Goal: Information Seeking & Learning: Learn about a topic

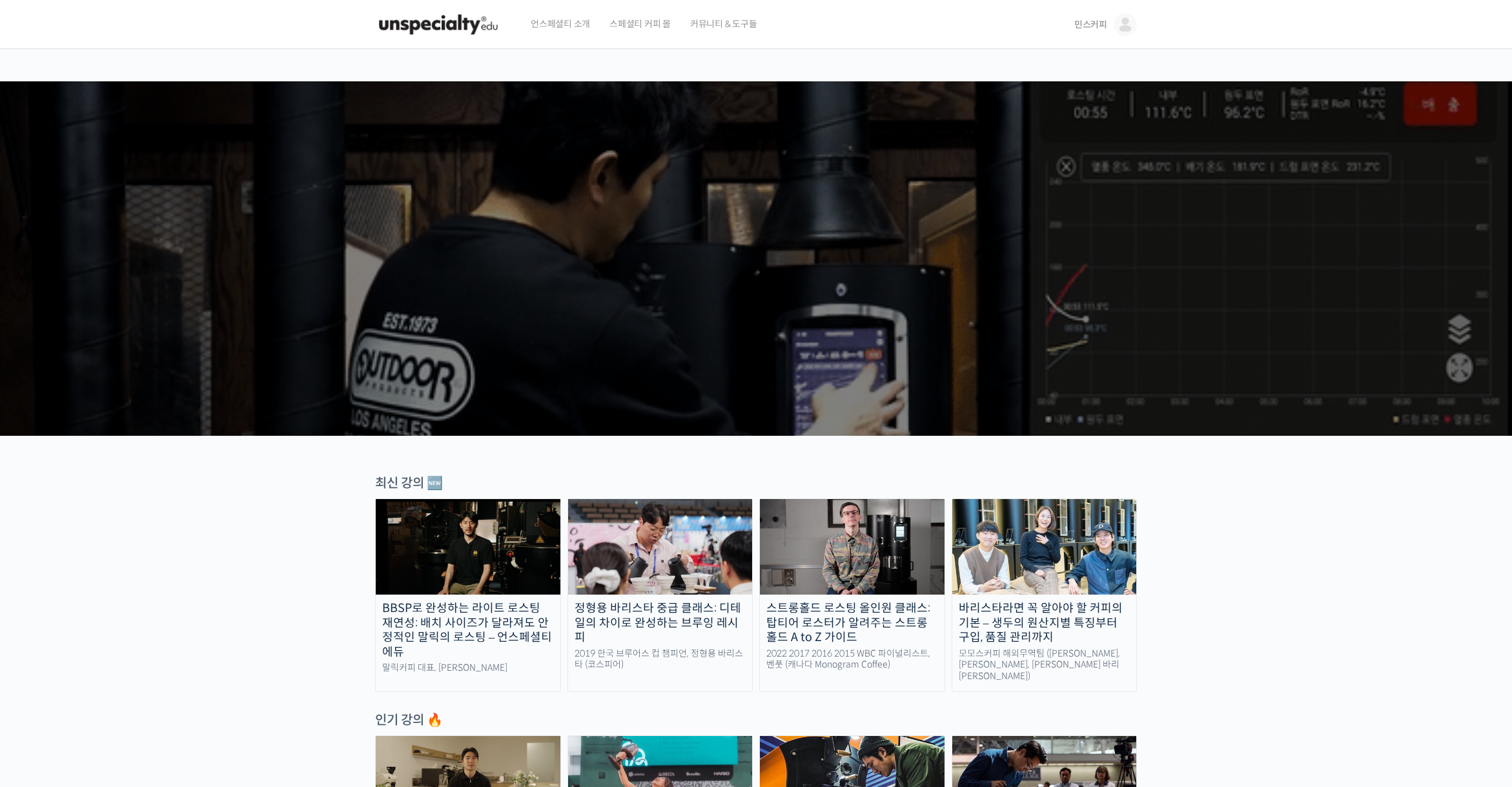
click at [1089, 24] on span "민스커피" at bounding box center [1090, 24] width 33 height 12
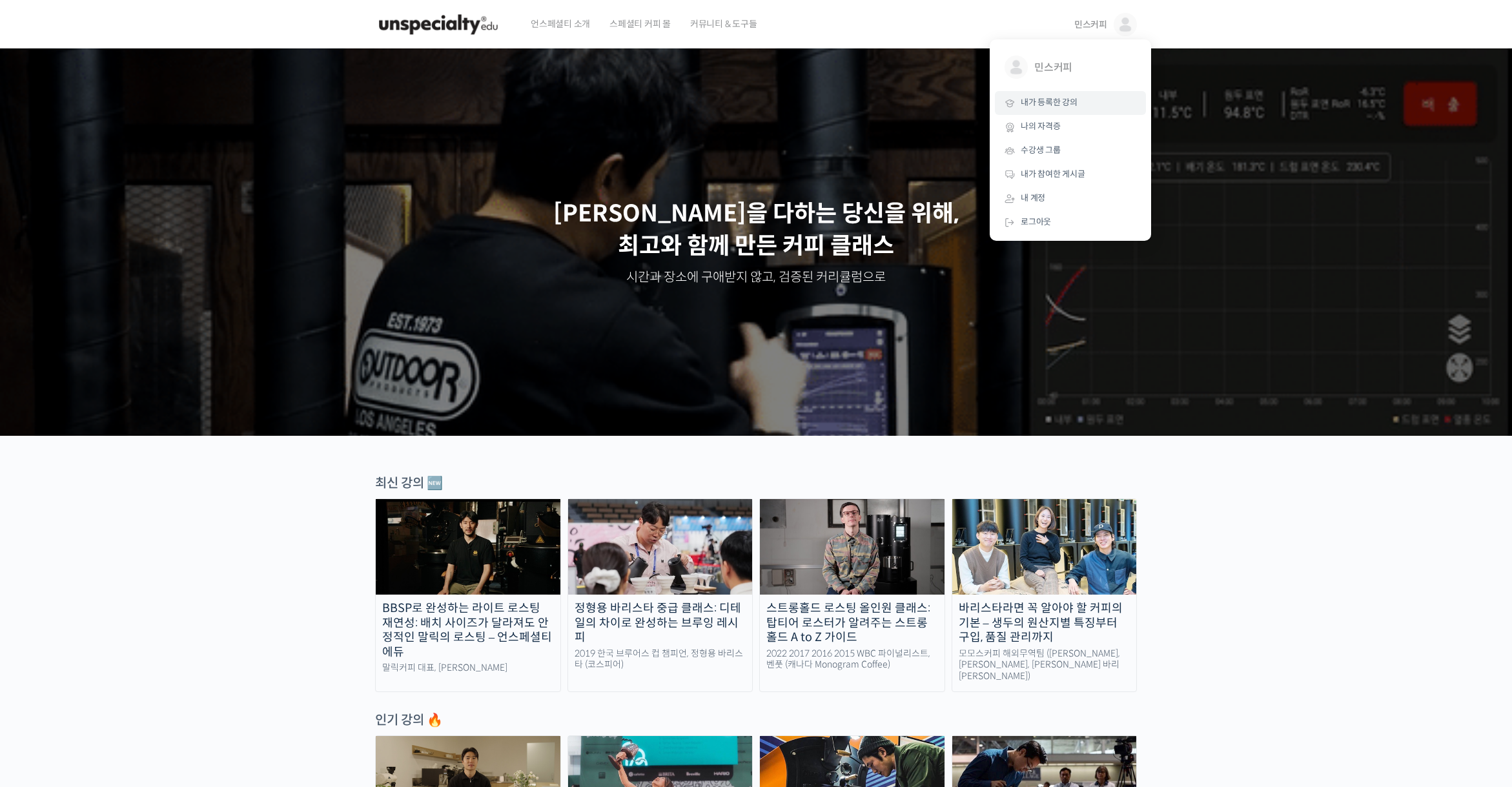
click at [1056, 101] on span "내가 등록한 강의" at bounding box center [1048, 102] width 57 height 11
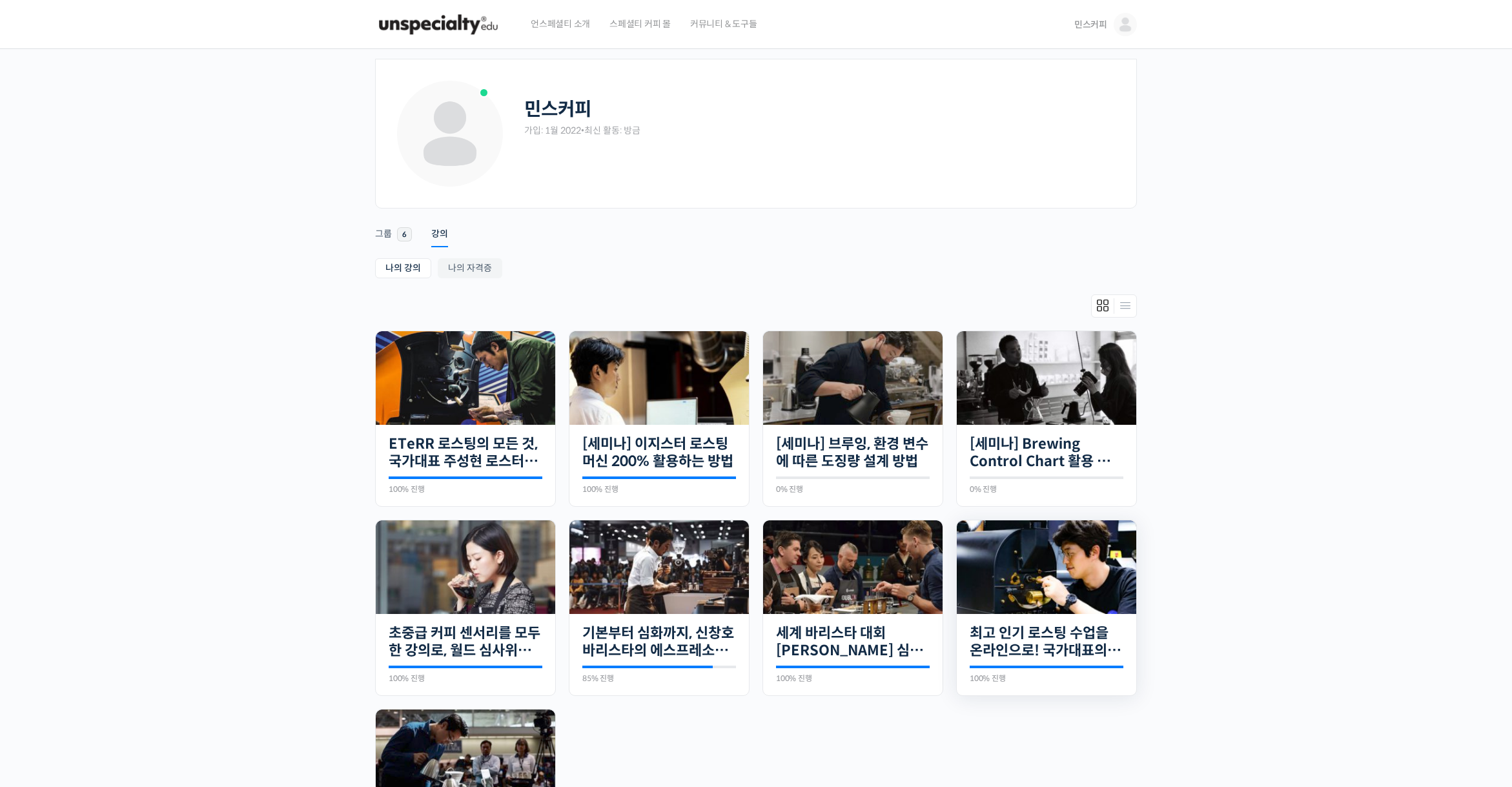
click at [1041, 587] on img at bounding box center [1047, 567] width 180 height 94
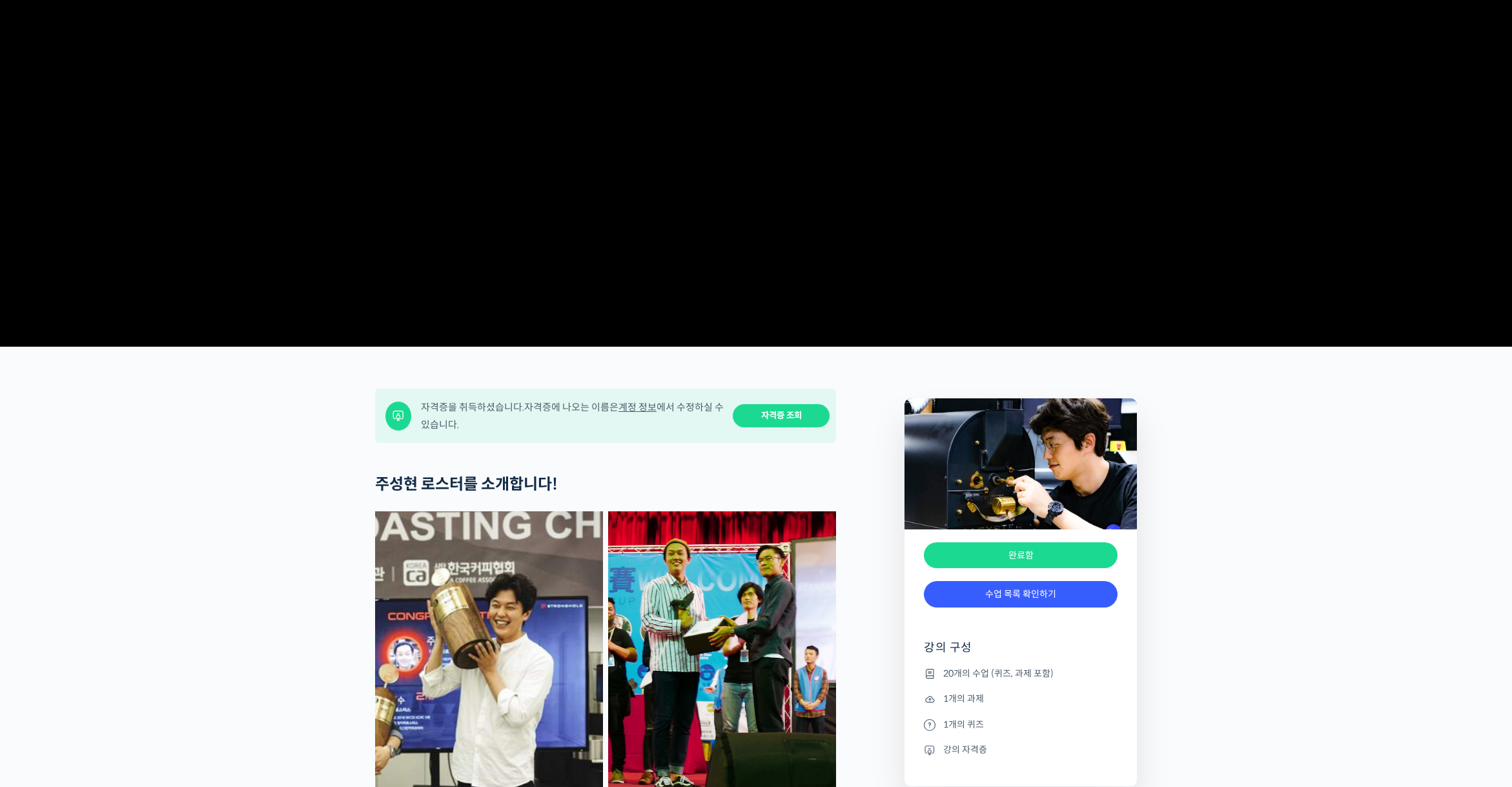
scroll to position [323, 0]
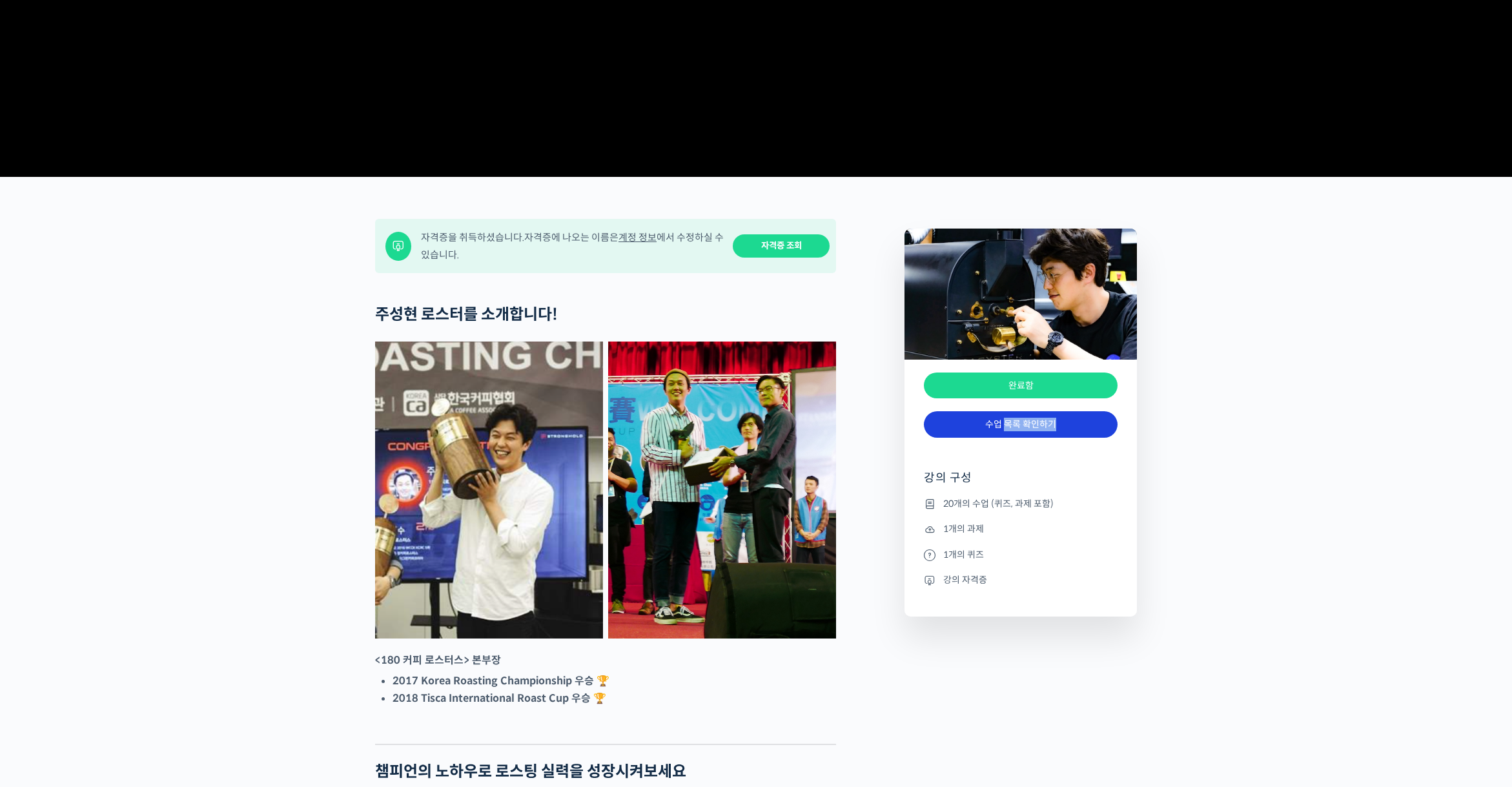
click at [1008, 484] on div "완료함 수업 목록 확인하기 완료함 강의 구성 20개의 수업 (퀴즈, 과제 포함) 1개의 과제 1개의 퀴즈 강의 자격증" at bounding box center [1020, 488] width 232 height 258
click at [1008, 438] on link "수업 목록 확인하기" at bounding box center [1020, 424] width 194 height 26
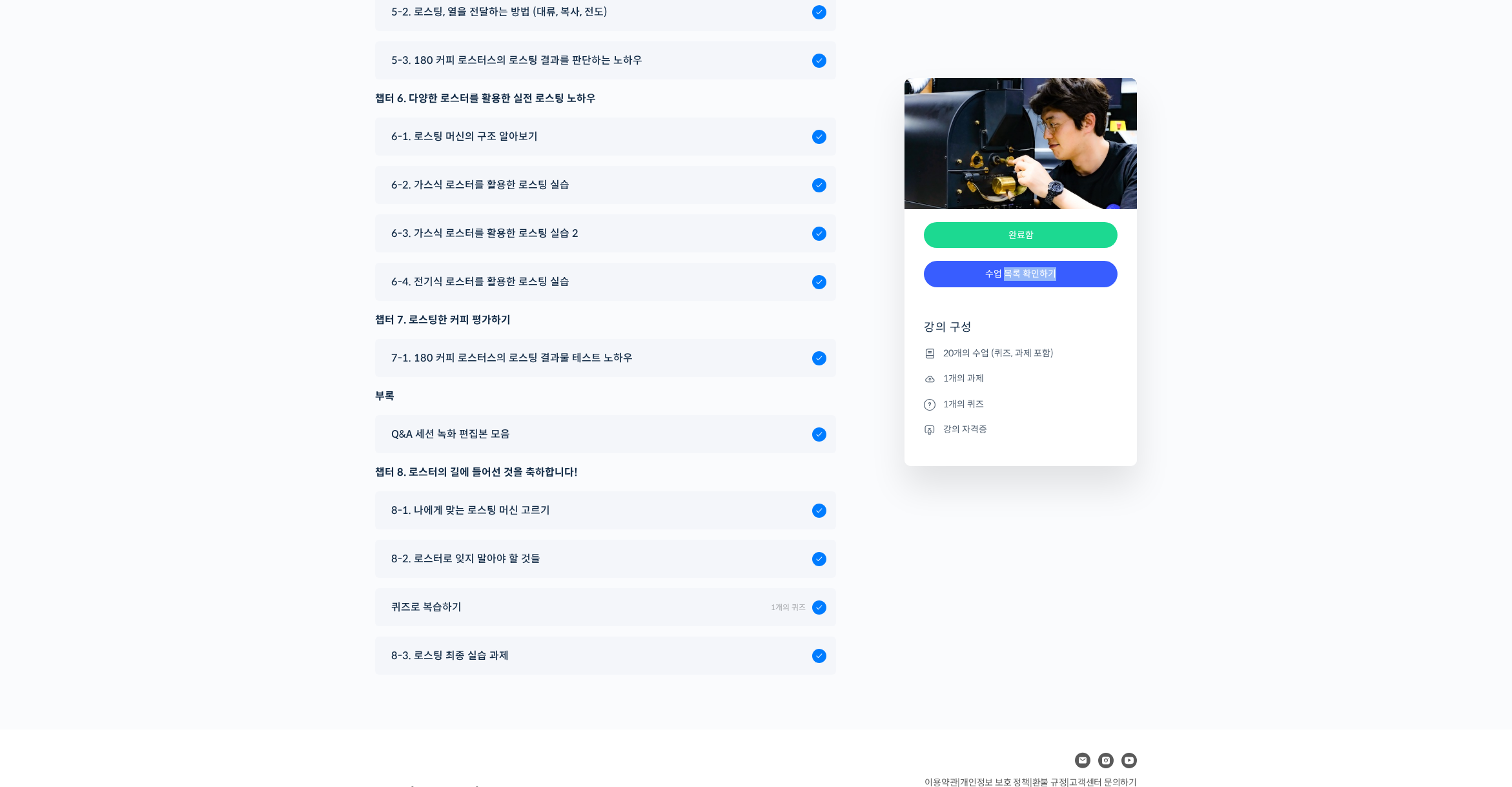
scroll to position [6817, 0]
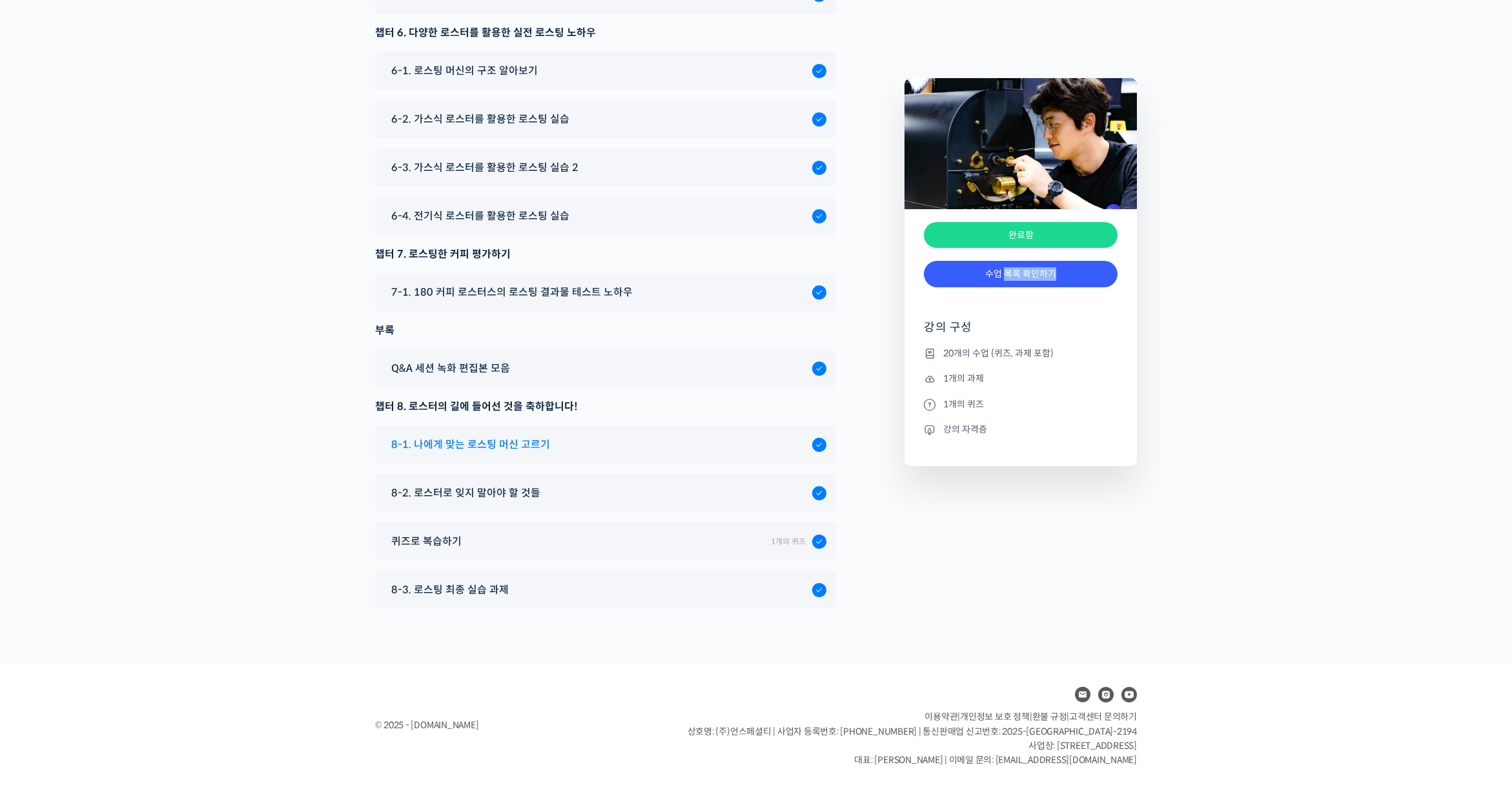
click at [456, 446] on span "8-1. 나에게 맞는 로스팅 머신 고르기" at bounding box center [470, 445] width 159 height 18
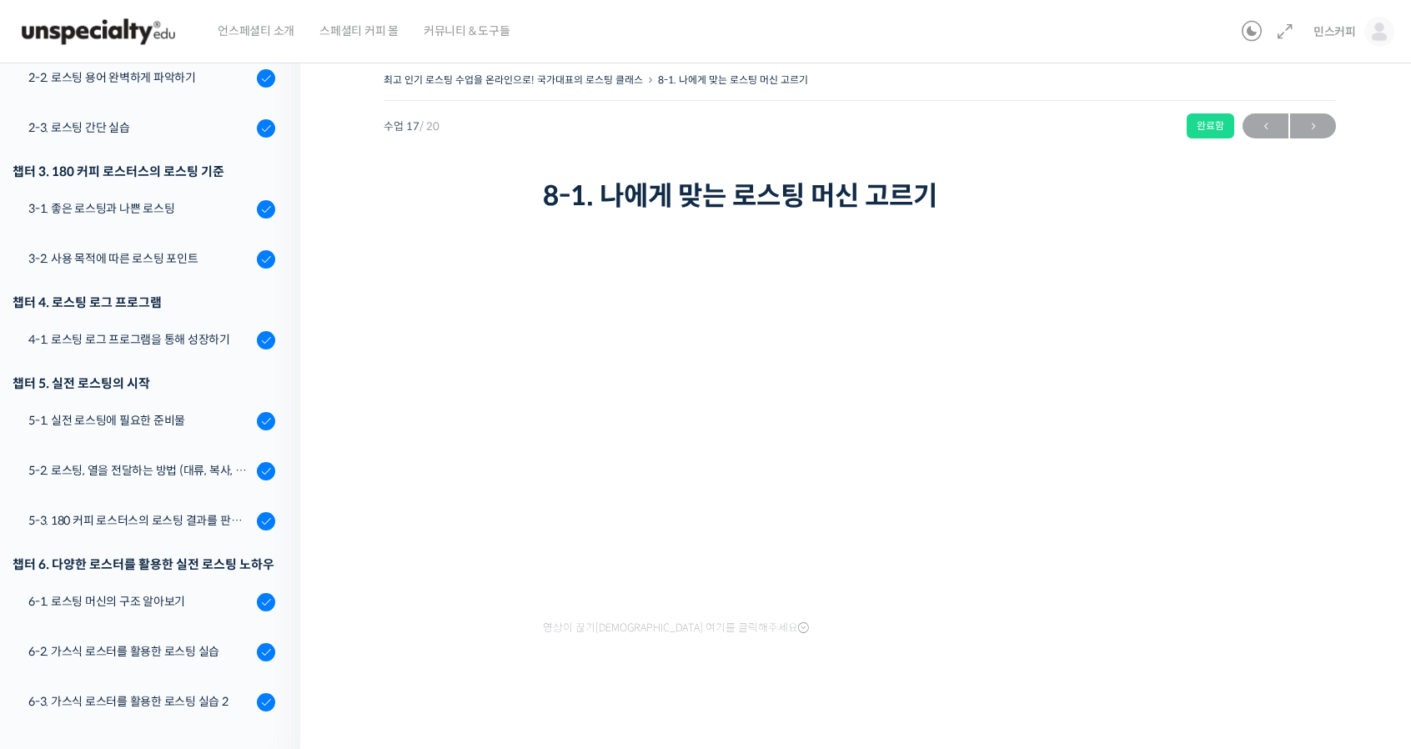
scroll to position [826, 0]
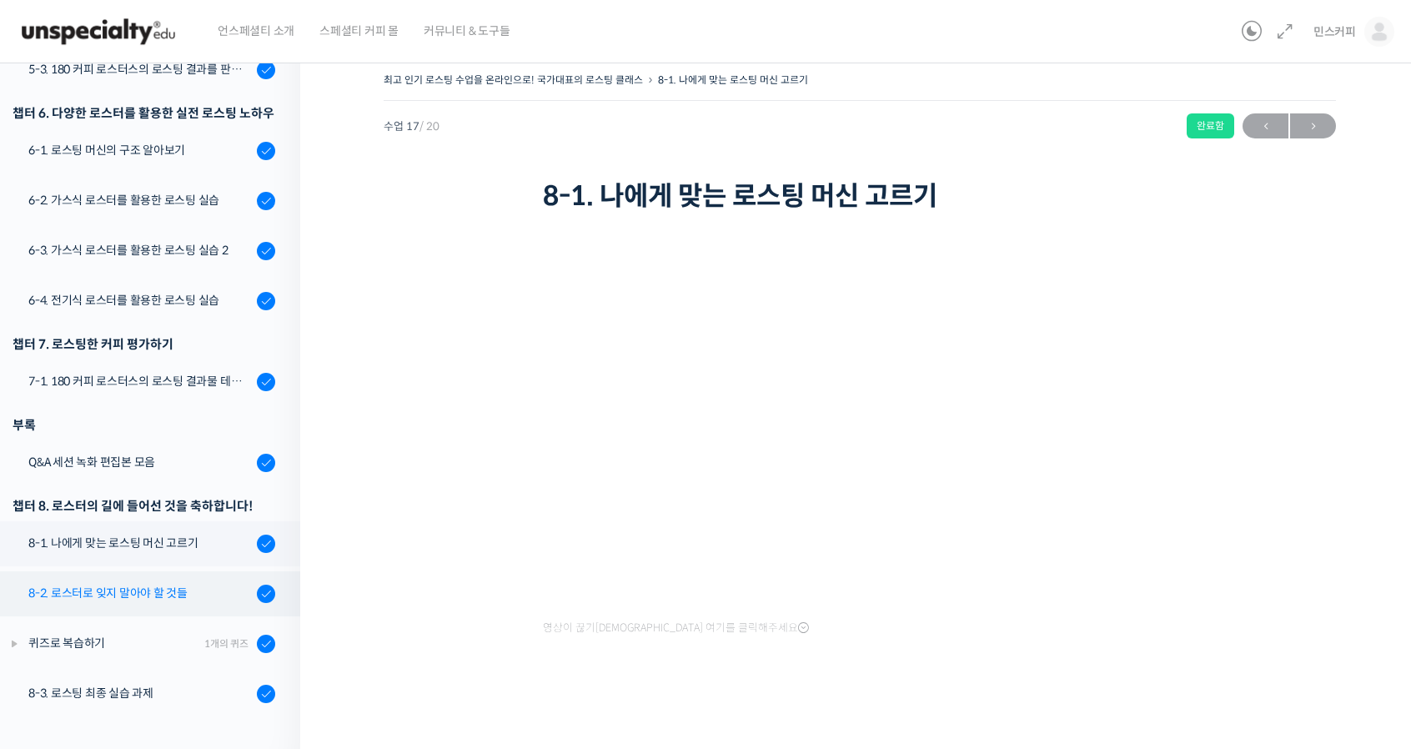
click at [123, 592] on div "8-2. 로스터로 잊지 말아야 할 것들" at bounding box center [139, 593] width 223 height 18
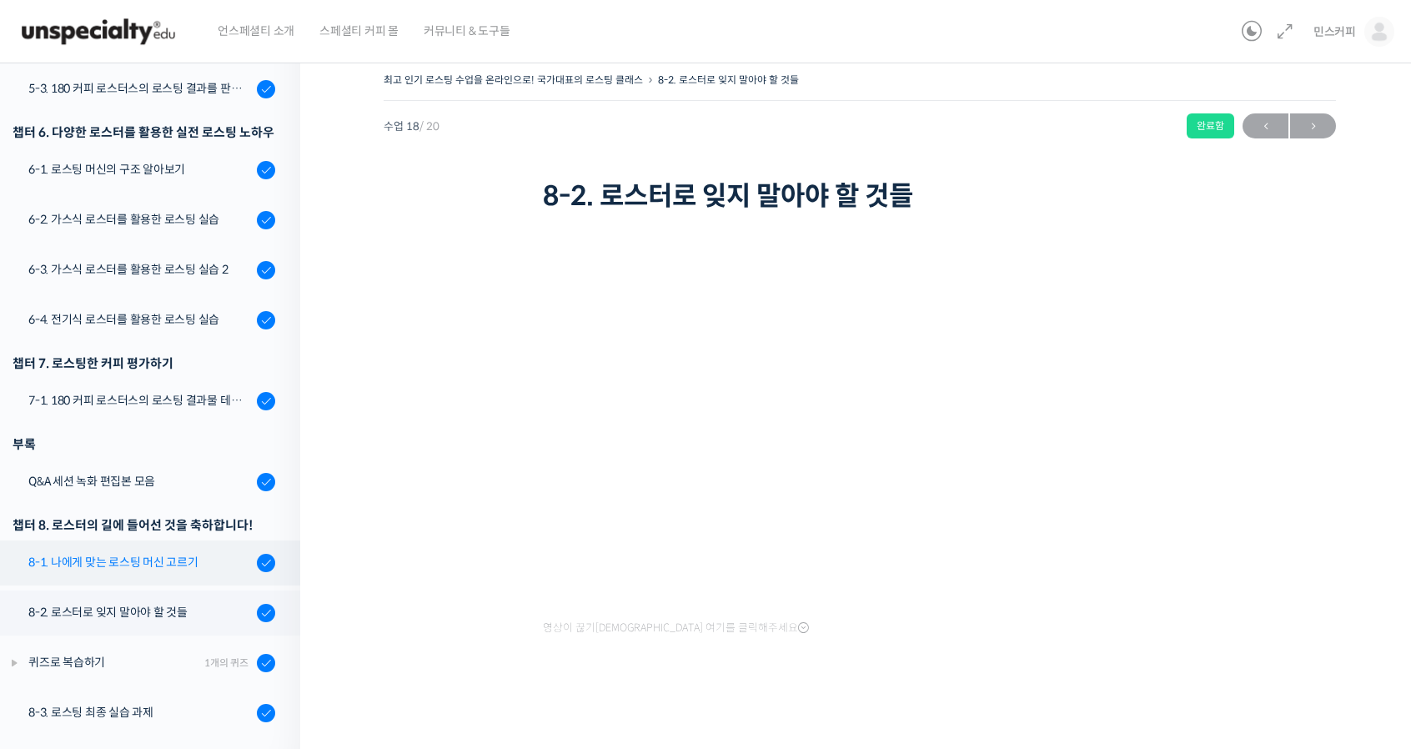
scroll to position [826, 0]
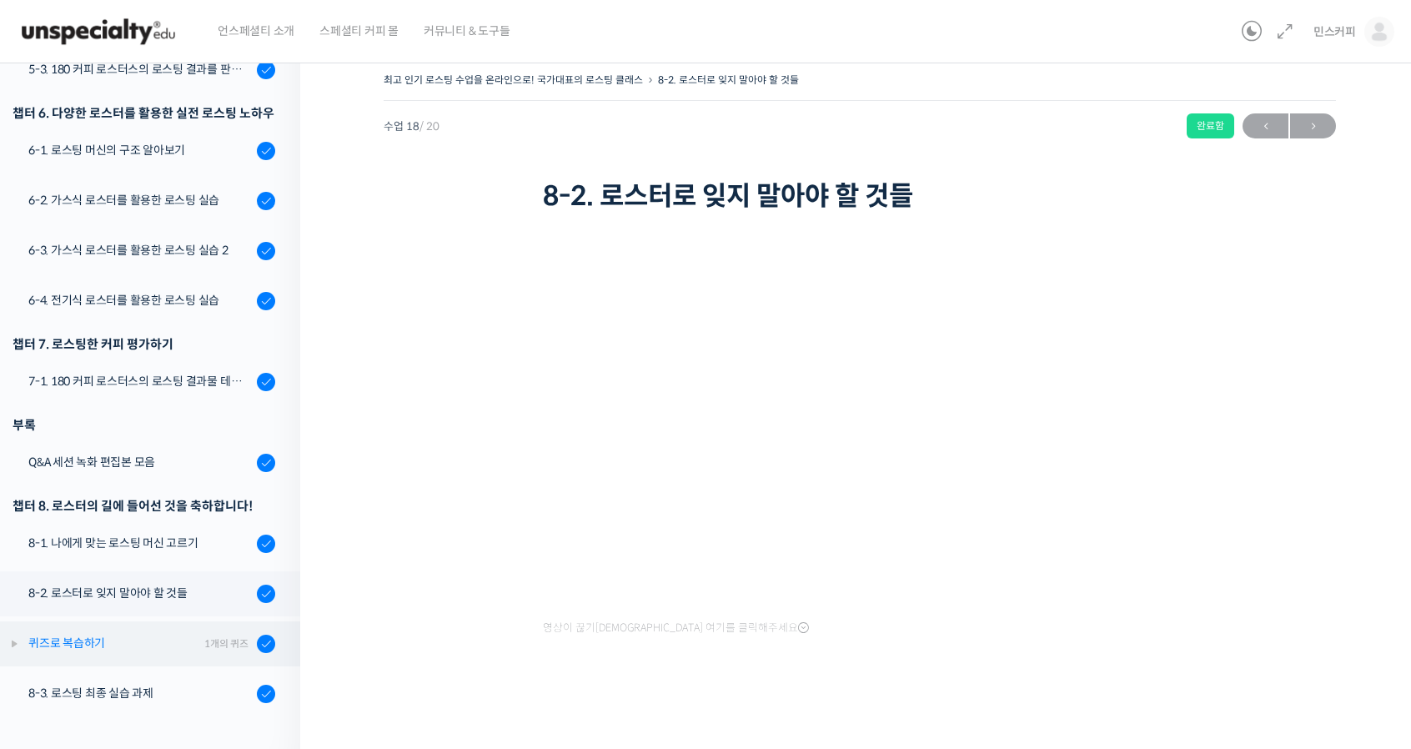
click at [95, 645] on div "퀴즈로 복습하기" at bounding box center [113, 643] width 171 height 18
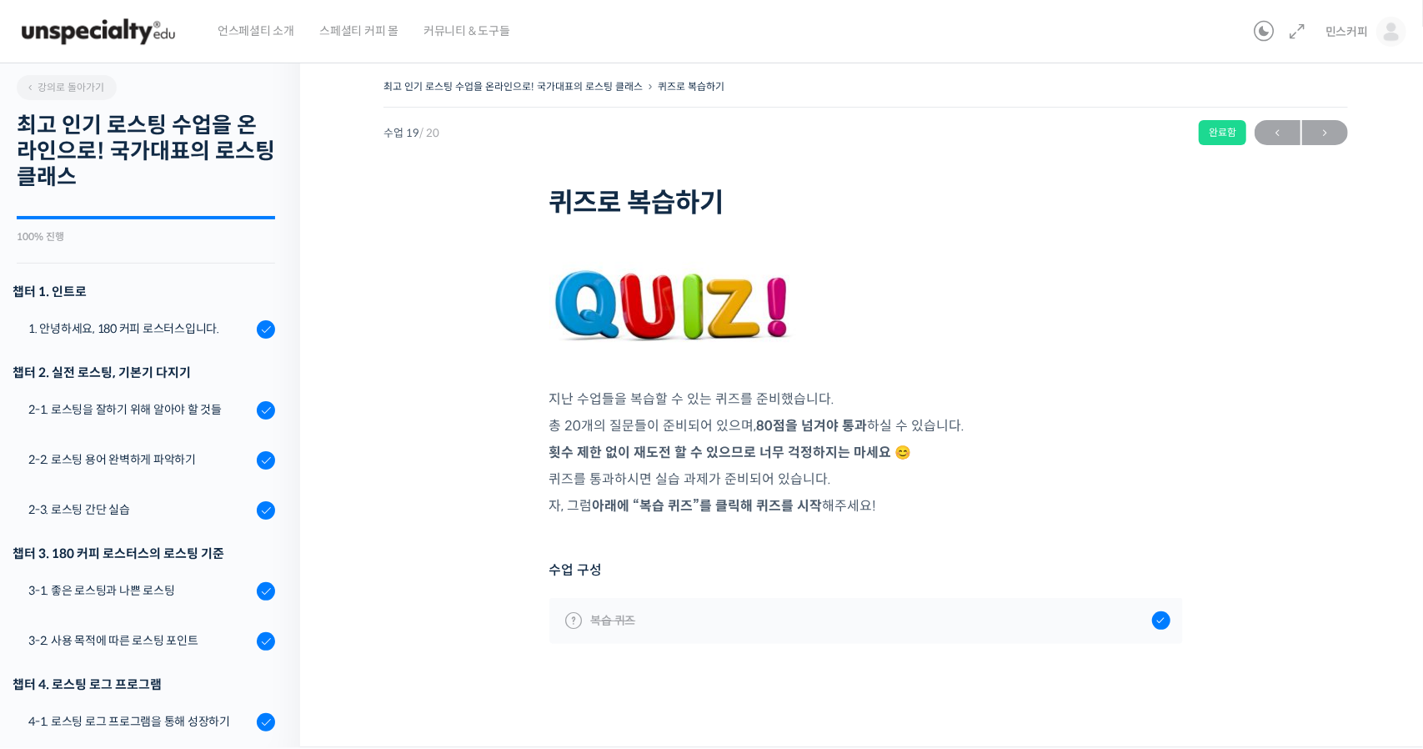
scroll to position [865, 0]
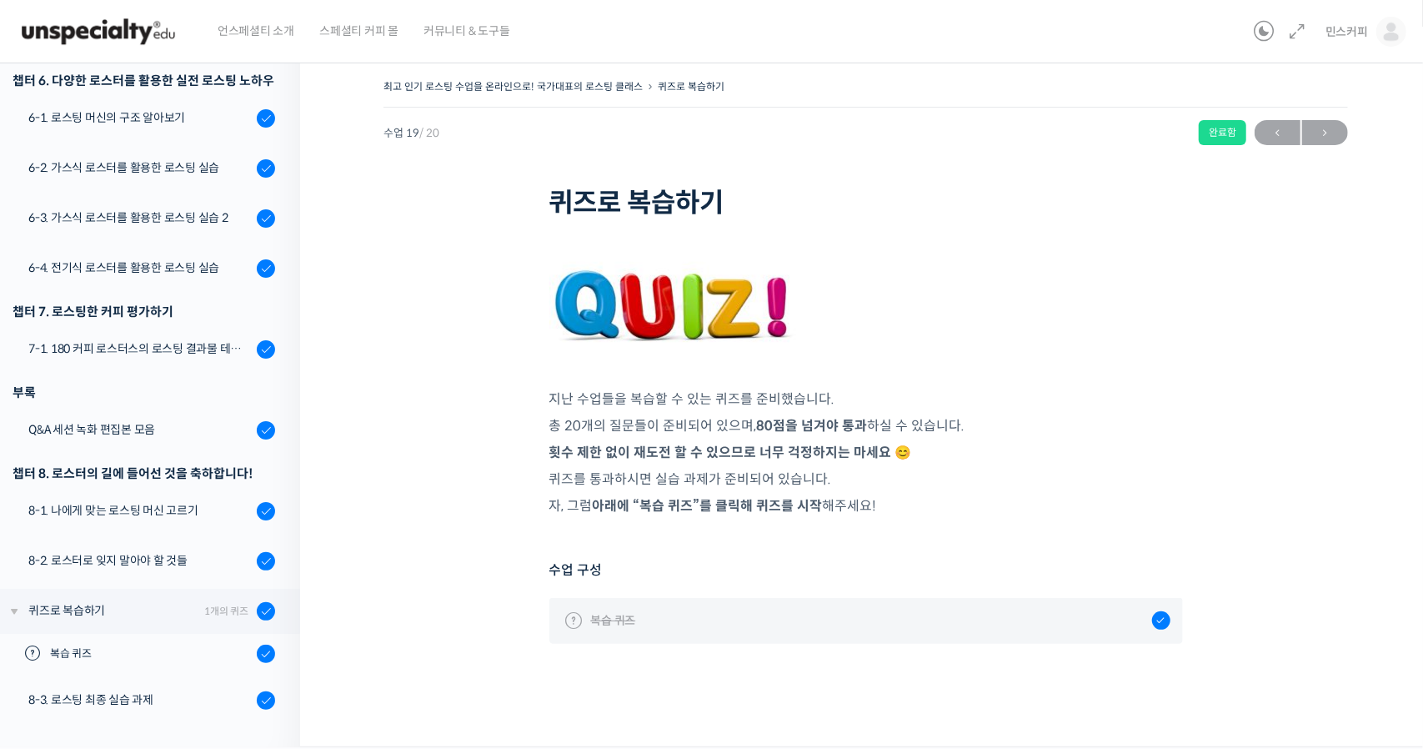
click at [1164, 626] on span at bounding box center [1164, 626] width 0 height 0
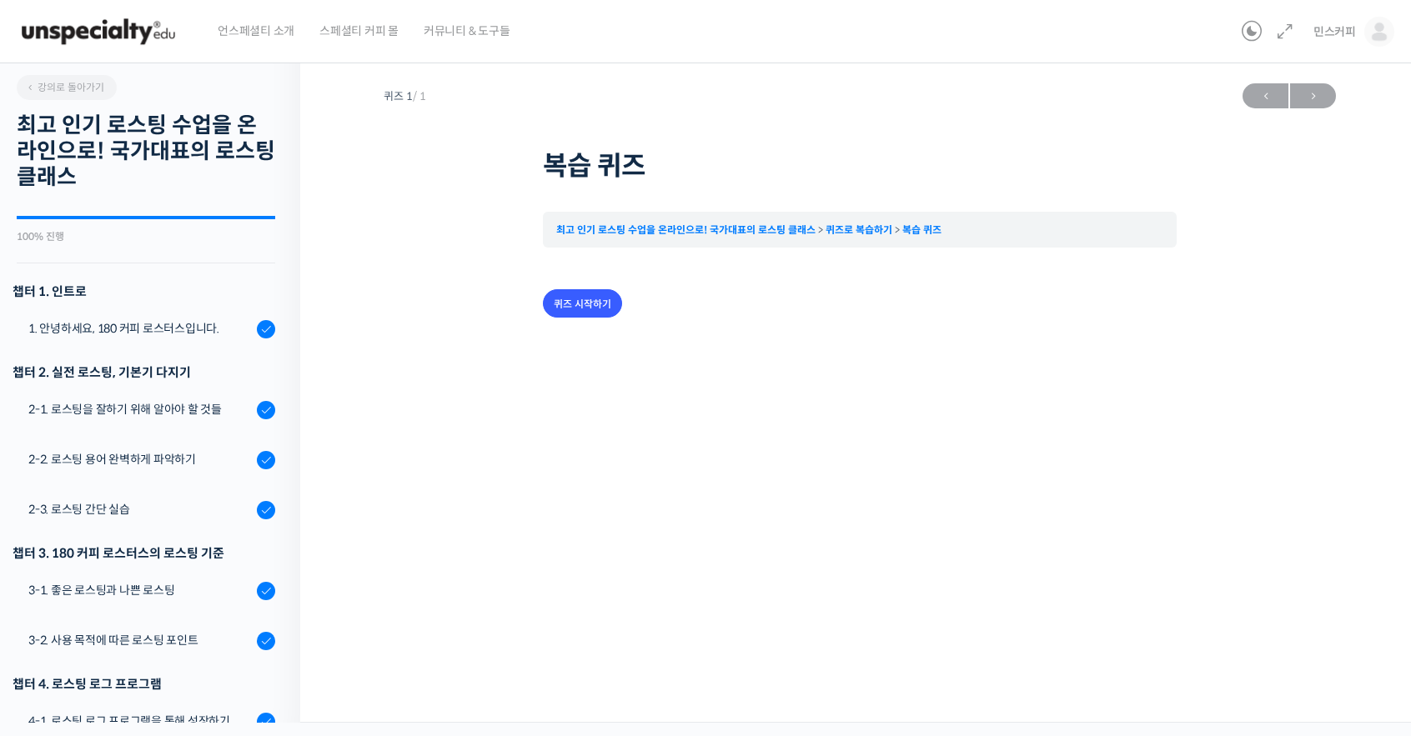
scroll to position [865, 0]
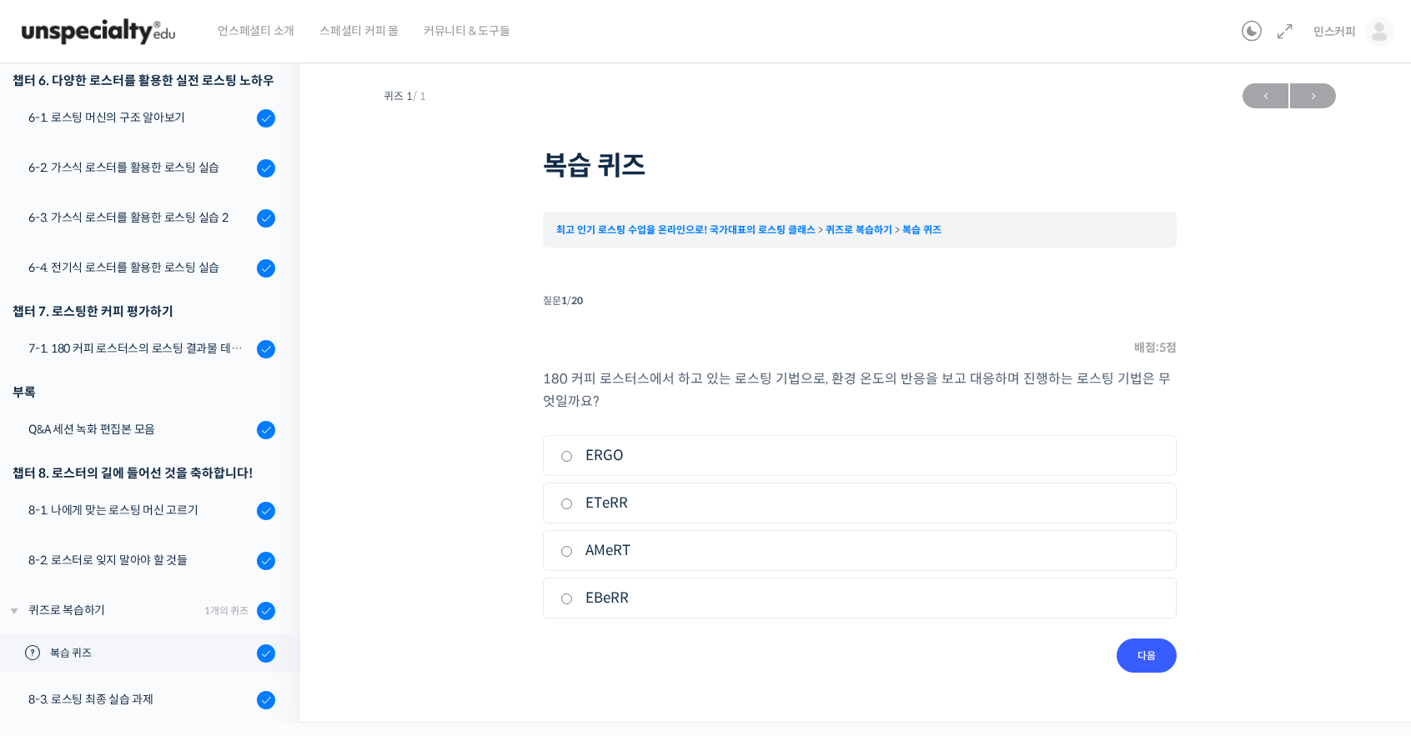
click at [437, 450] on div "퀴즈 1 / 1 ← 이전 다음 → 복습 퀴즈 최고 인기 로스팅 수업을 온라인으로! 국가대표의 로스팅 클래스 퀴즈로 복습하기 복습 퀴즈 Time…" at bounding box center [860, 374] width 952 height 598
click at [112, 690] on div "8-3. 로스팅 최종 실습 과제" at bounding box center [139, 699] width 223 height 18
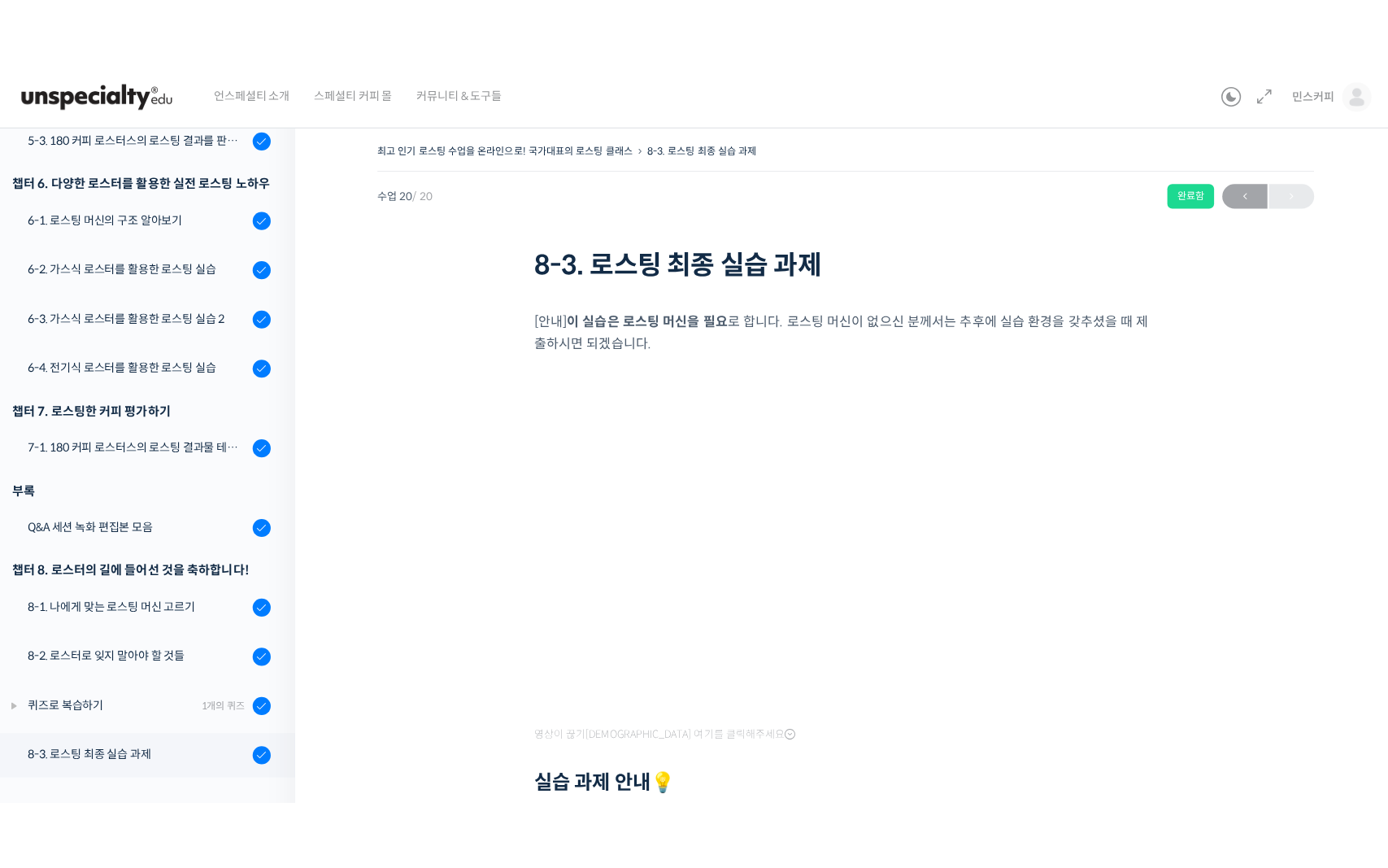
scroll to position [668, 0]
